Goal: Transaction & Acquisition: Obtain resource

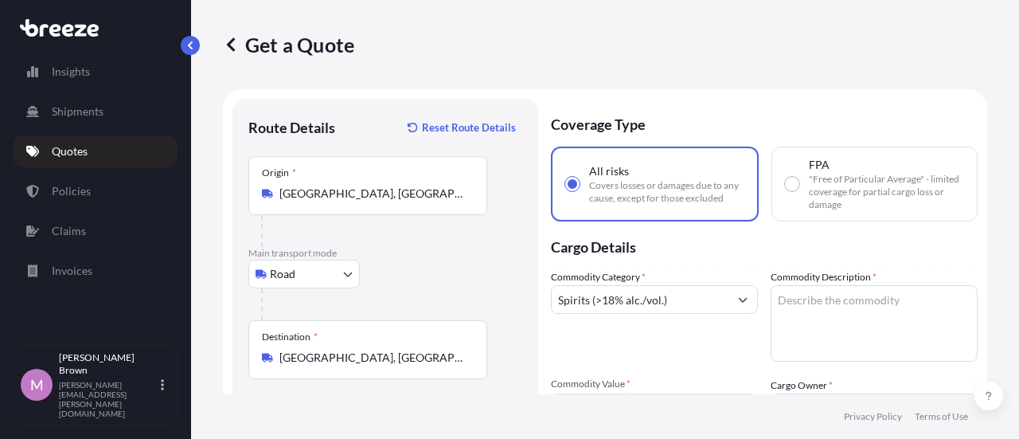
select select "Road"
select select "2"
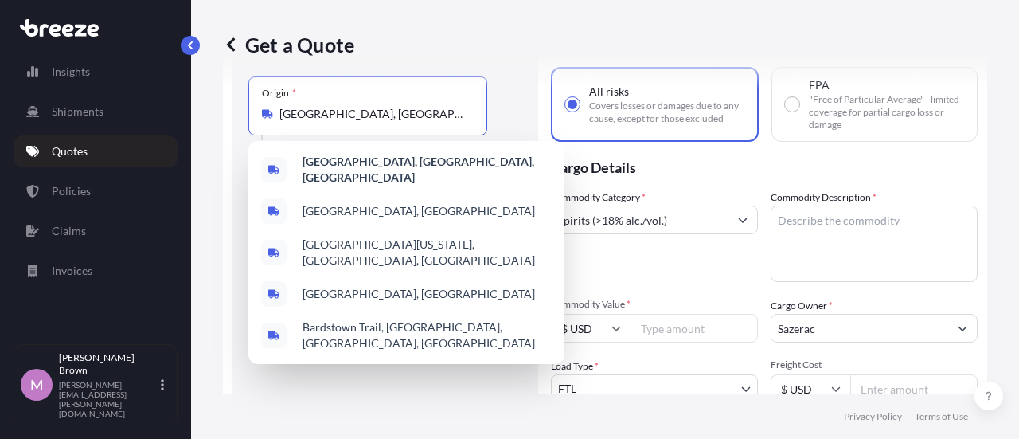
click at [295, 119] on input "[GEOGRAPHIC_DATA], [GEOGRAPHIC_DATA], [GEOGRAPHIC_DATA]" at bounding box center [373, 114] width 188 height 16
paste input "[STREET_ADDRESS][US_STATE]"
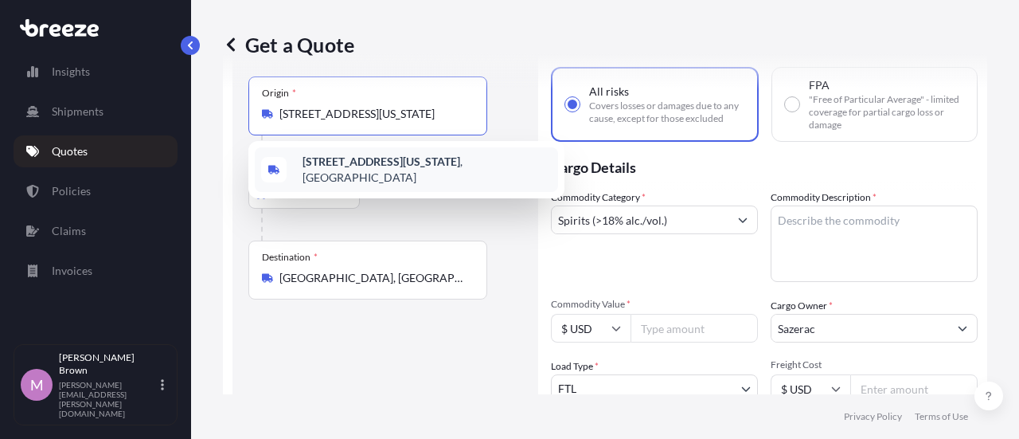
click at [318, 171] on span "[STREET_ADDRESS][US_STATE]" at bounding box center [426, 170] width 249 height 32
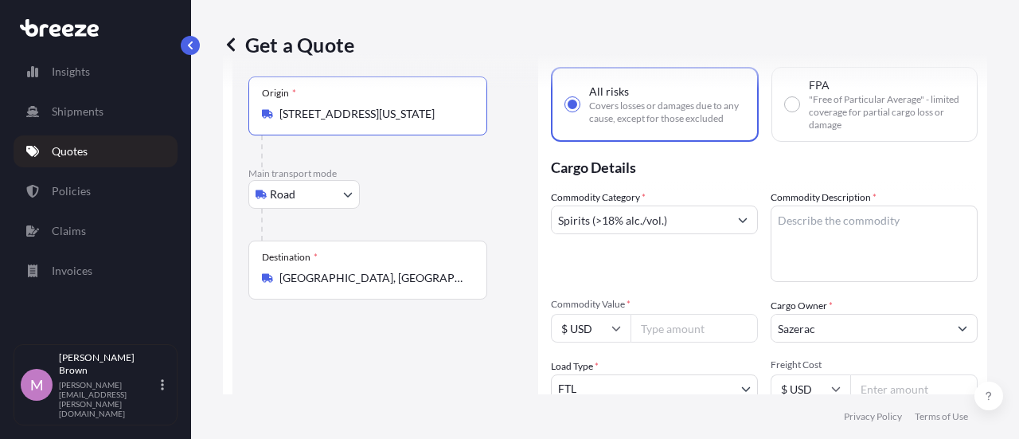
type input "[STREET_ADDRESS][US_STATE]"
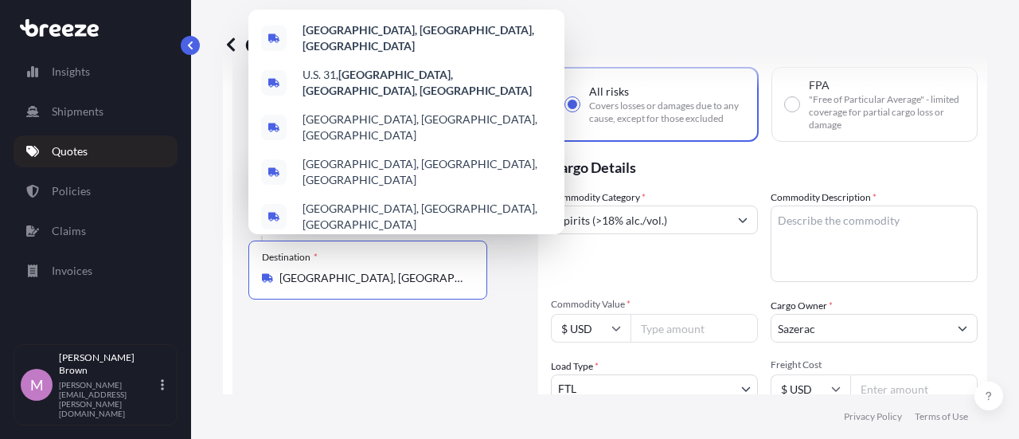
click at [314, 275] on input "[GEOGRAPHIC_DATA], [GEOGRAPHIC_DATA], [GEOGRAPHIC_DATA]" at bounding box center [373, 278] width 188 height 16
paste input "1010 [PERSON_NAME] COURT, [GEOGRAPHIC_DATA], [US_STATE] 40004"
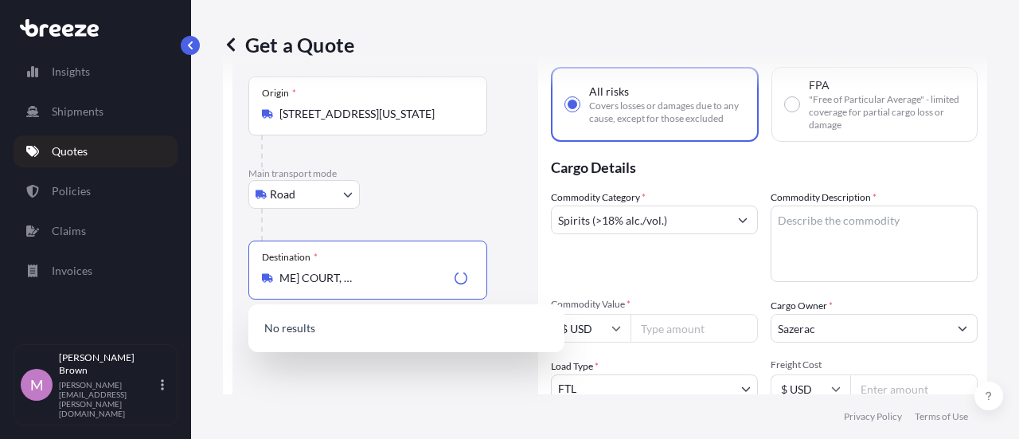
type input "[GEOGRAPHIC_DATA], [GEOGRAPHIC_DATA], [GEOGRAPHIC_DATA]"
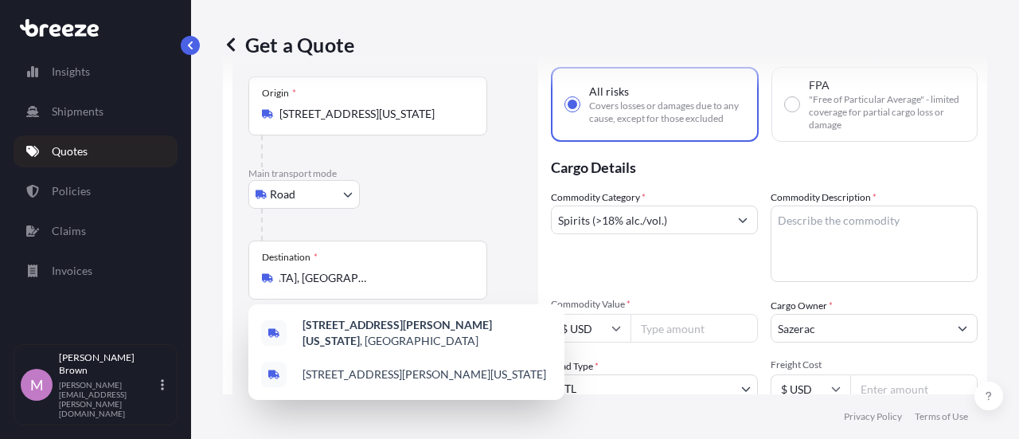
click at [686, 171] on p "Cargo Details" at bounding box center [764, 166] width 427 height 48
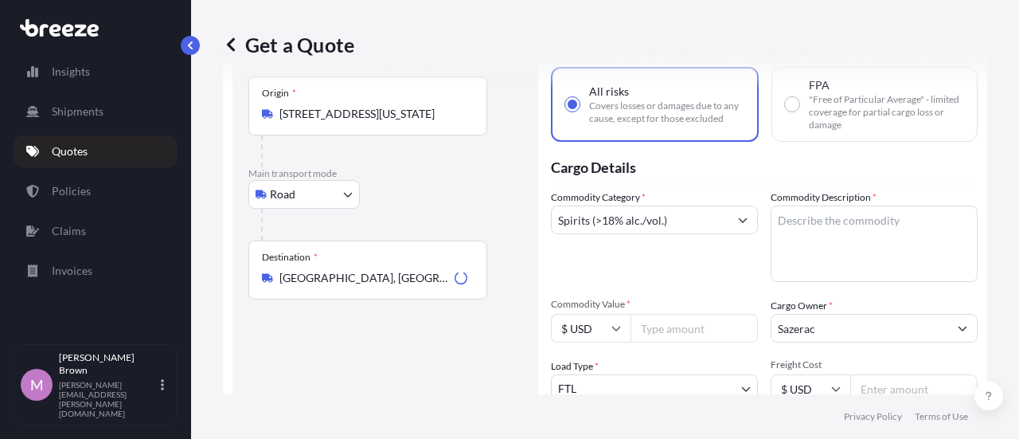
scroll to position [159, 0]
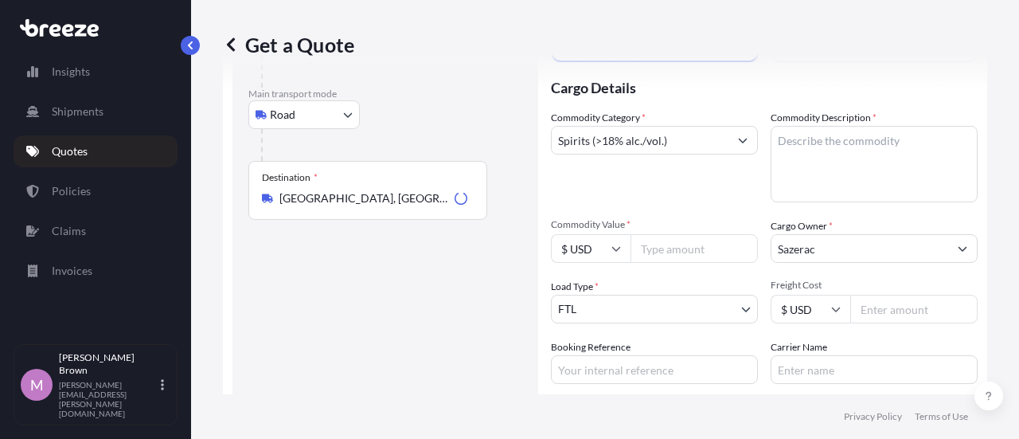
click at [835, 154] on textarea "Commodity Description *" at bounding box center [873, 164] width 207 height 76
click at [856, 171] on textarea "Spirits," at bounding box center [873, 164] width 207 height 76
type textarea "Spirits, 926 pieces 22,800 pounds"
click at [893, 306] on input "Freight Cost" at bounding box center [913, 308] width 127 height 29
type input "1350"
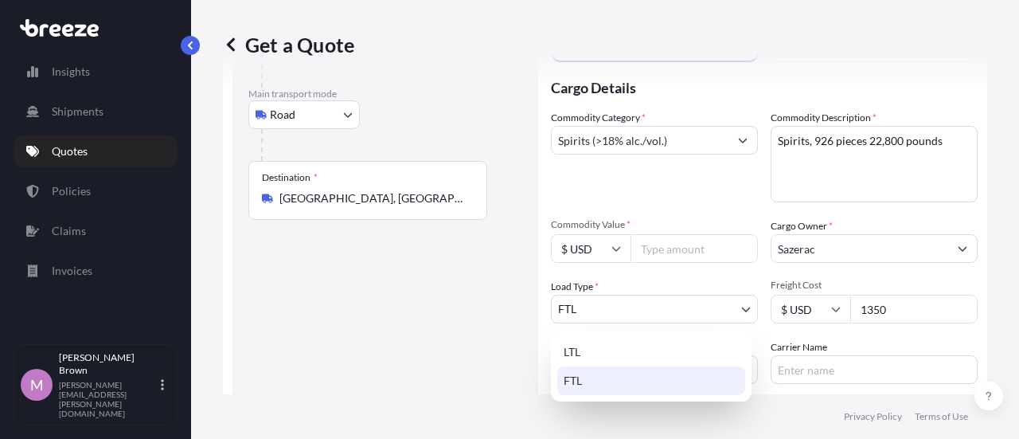
click at [644, 314] on body "Insights Shipments Quotes Policies Claims Invoices M [PERSON_NAME] [PERSON_NAME…" at bounding box center [509, 219] width 1019 height 439
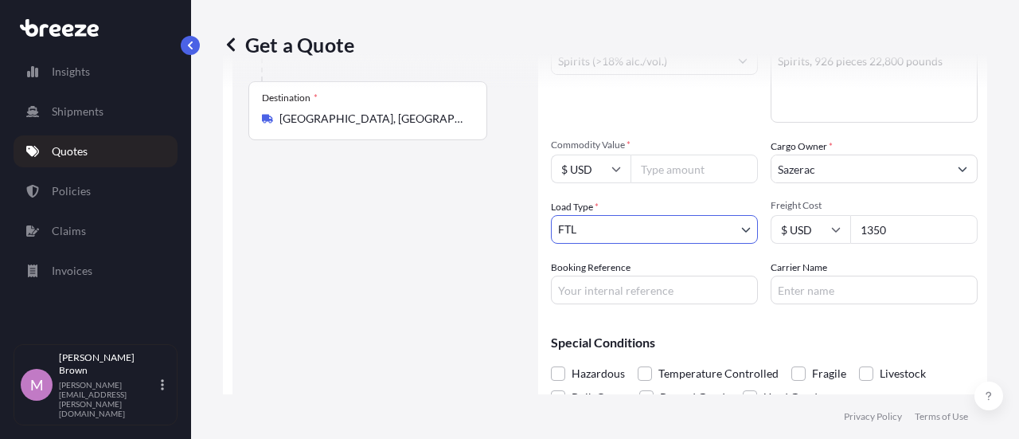
scroll to position [296, 0]
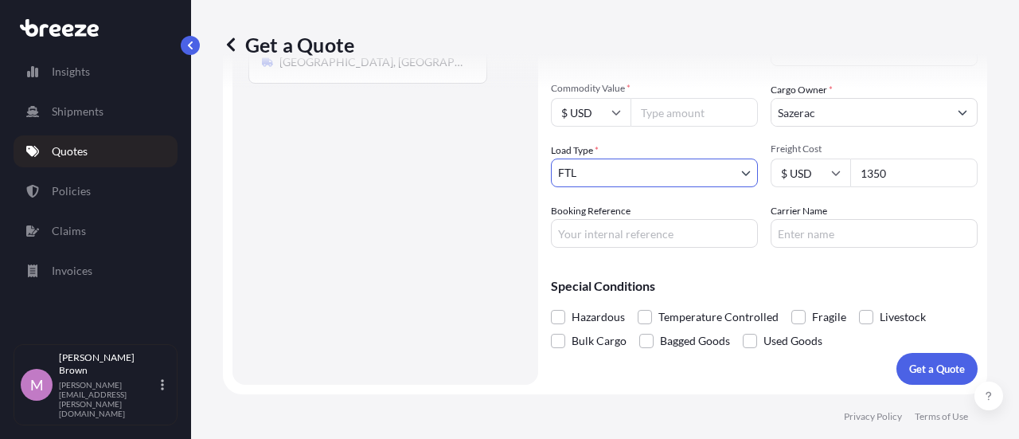
click at [614, 236] on input "Booking Reference" at bounding box center [654, 233] width 207 height 29
click at [669, 236] on input "Booking Reference" at bounding box center [654, 233] width 207 height 29
paste input "E695709"
type input "E695709"
click at [856, 229] on input "Carrier Name" at bounding box center [873, 233] width 207 height 29
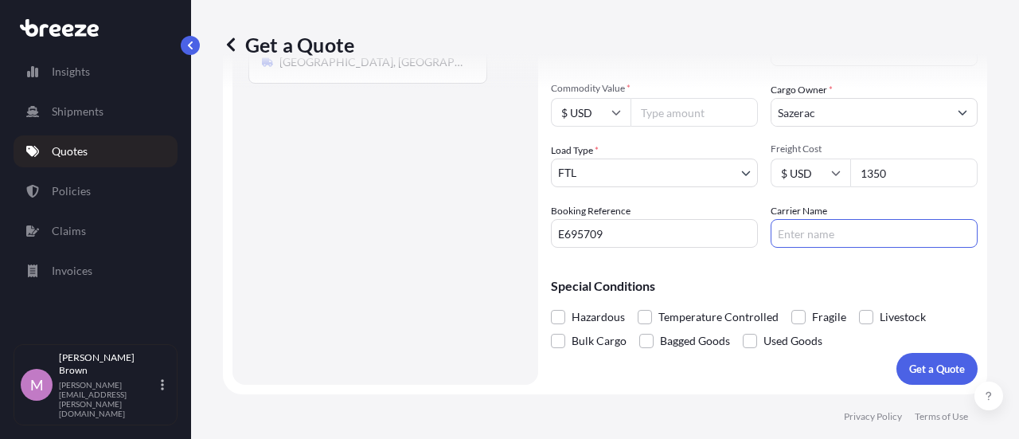
click at [798, 240] on input "Carrier Name" at bounding box center [873, 233] width 207 height 29
paste input "DGI TRUCKING INC"
type input "DGI TRUCKING INC"
click at [801, 291] on p "Special Conditions" at bounding box center [764, 285] width 427 height 13
click at [951, 366] on p "Get a Quote" at bounding box center [937, 369] width 56 height 16
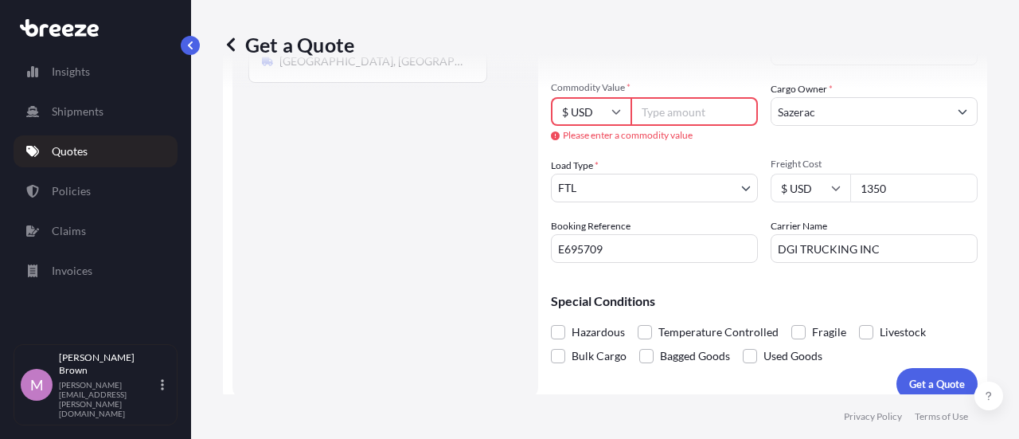
click at [673, 112] on input "Commodity Value *" at bounding box center [693, 111] width 127 height 29
click at [693, 122] on input "Commodity Value *" at bounding box center [693, 111] width 127 height 29
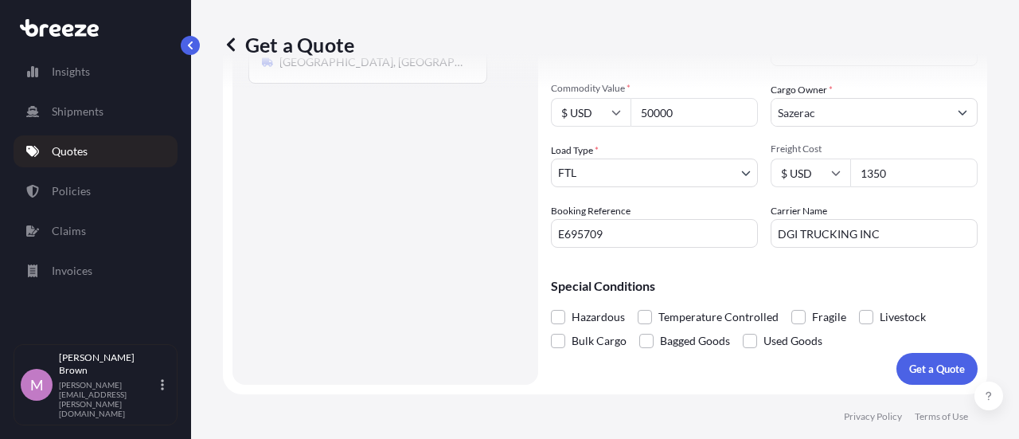
type input "50000"
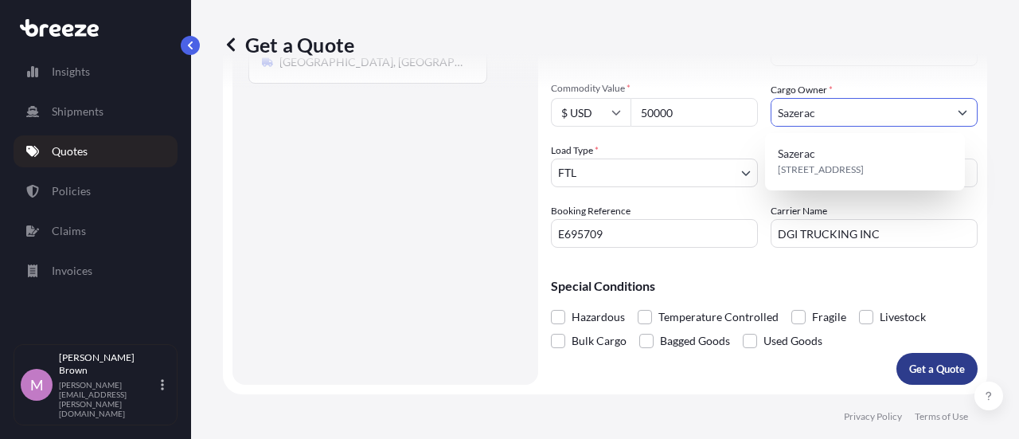
click at [909, 363] on p "Get a Quote" at bounding box center [937, 369] width 56 height 16
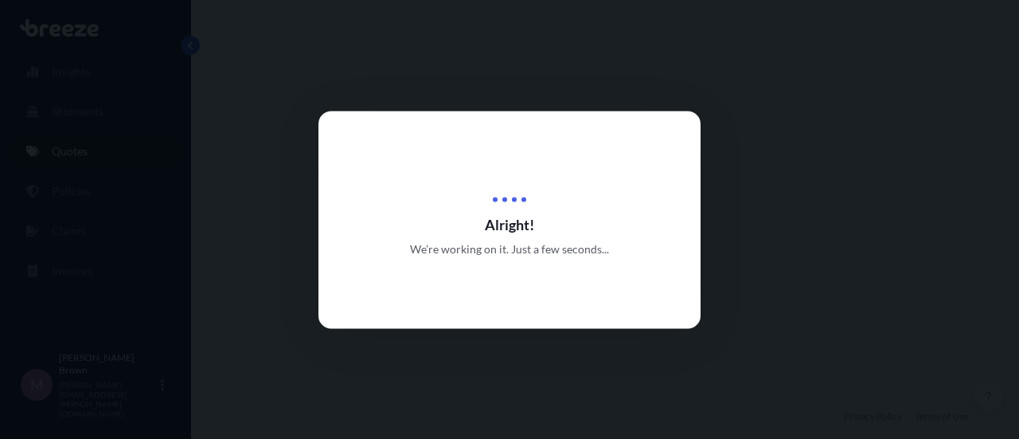
select select "Road"
select select "2"
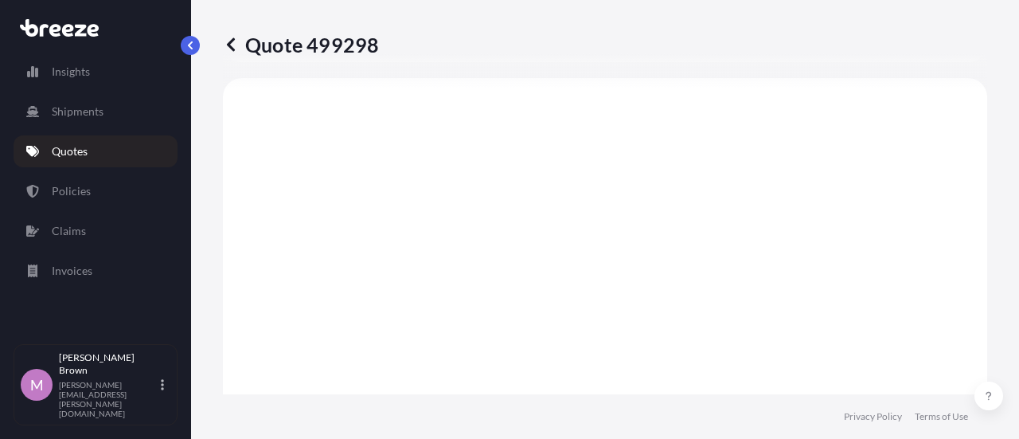
scroll to position [866, 0]
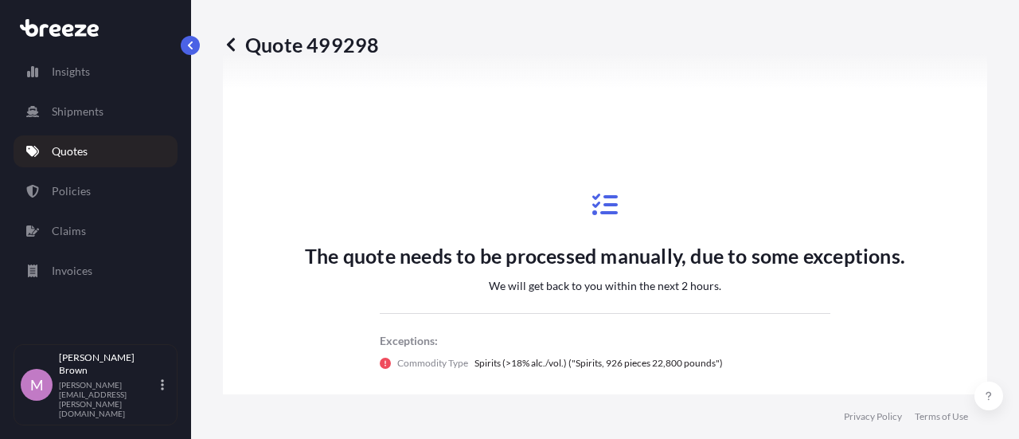
click at [342, 39] on p "Quote 499298" at bounding box center [301, 44] width 156 height 25
copy p "499298"
click at [64, 190] on p "Policies" at bounding box center [71, 191] width 39 height 16
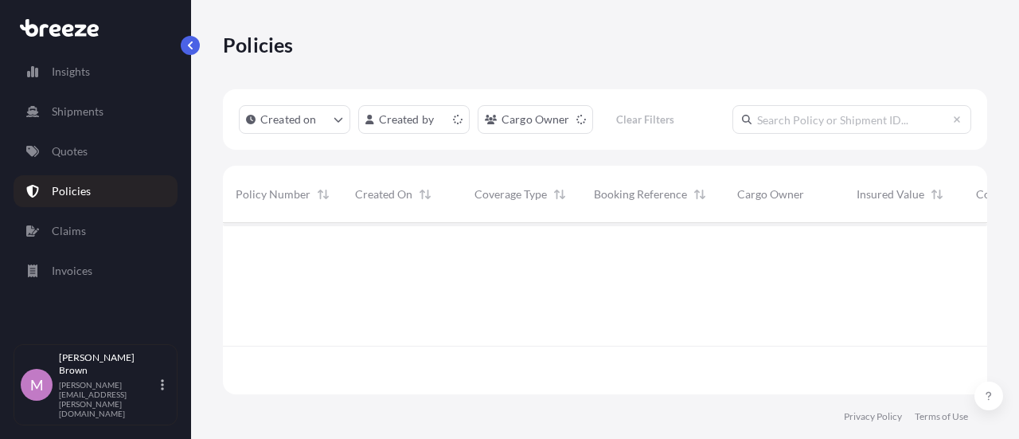
scroll to position [168, 751]
click at [68, 158] on link "Quotes" at bounding box center [96, 151] width 164 height 32
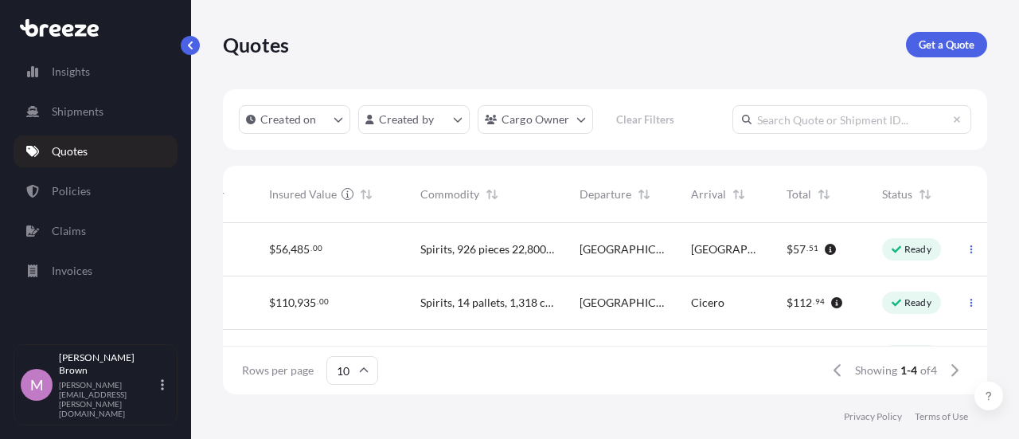
scroll to position [0, 593]
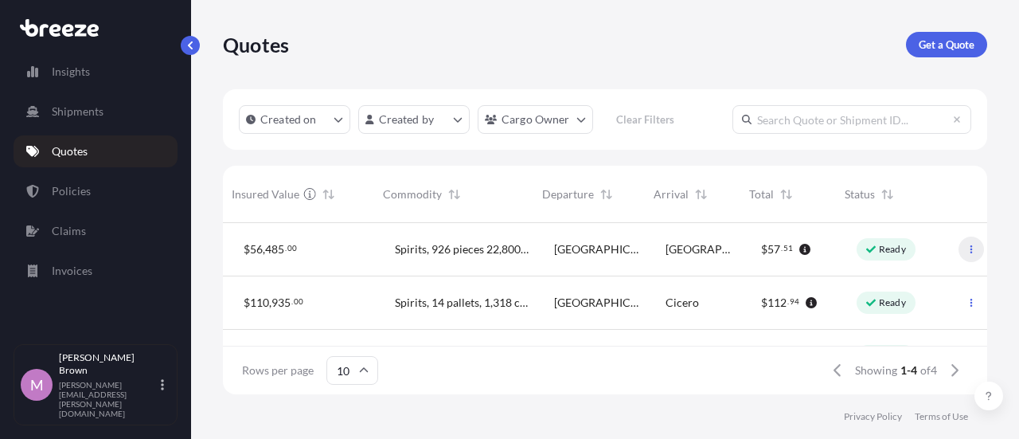
click at [970, 247] on icon "button" at bounding box center [971, 249] width 2 height 8
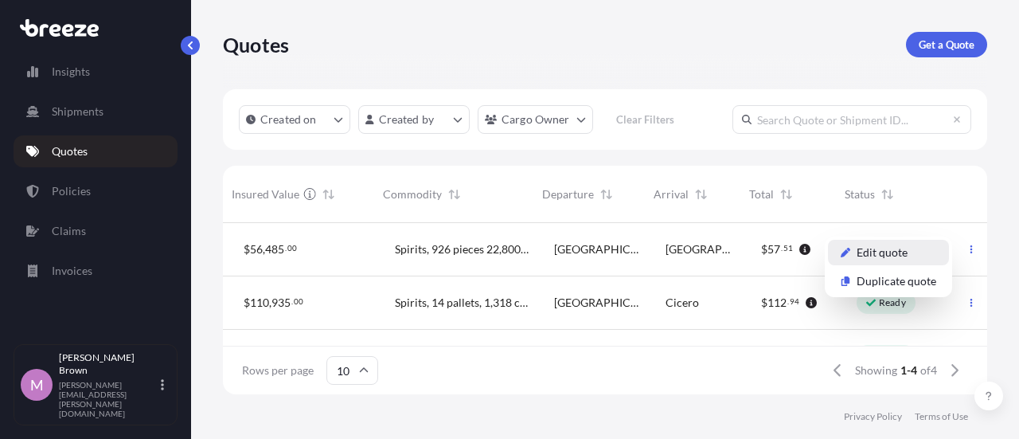
click at [913, 252] on link "Edit quote" at bounding box center [888, 252] width 121 height 25
select select "Road"
select select "2"
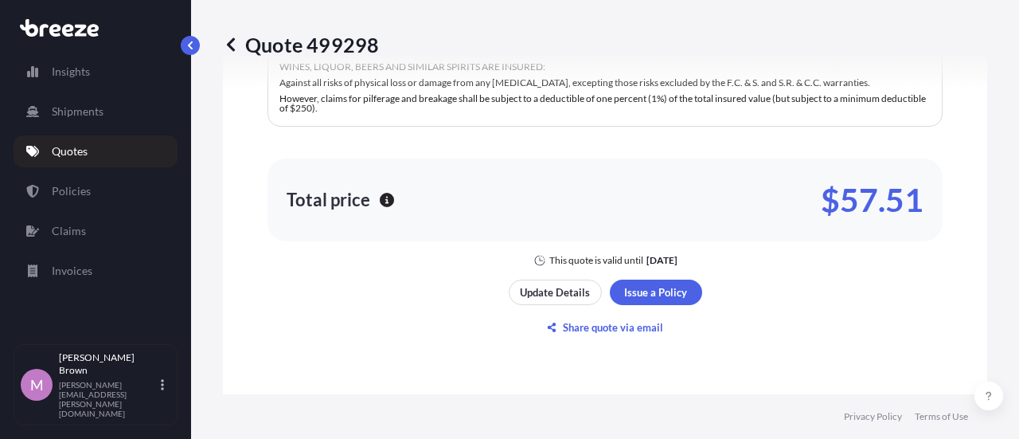
scroll to position [1264, 0]
